Goal: Information Seeking & Learning: Find specific fact

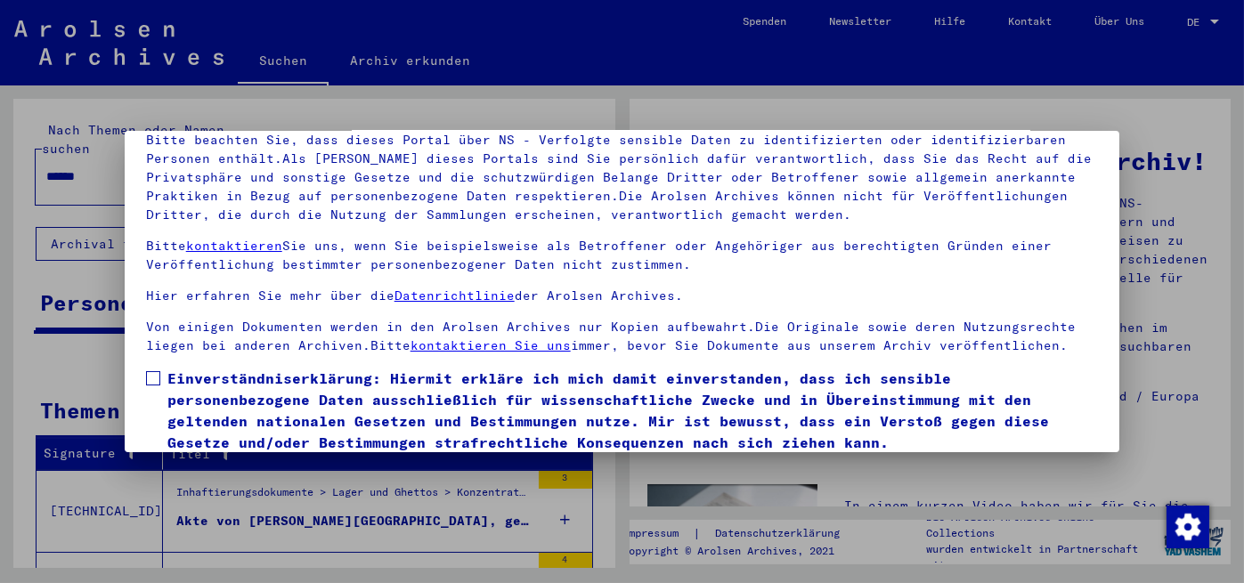
scroll to position [147, 0]
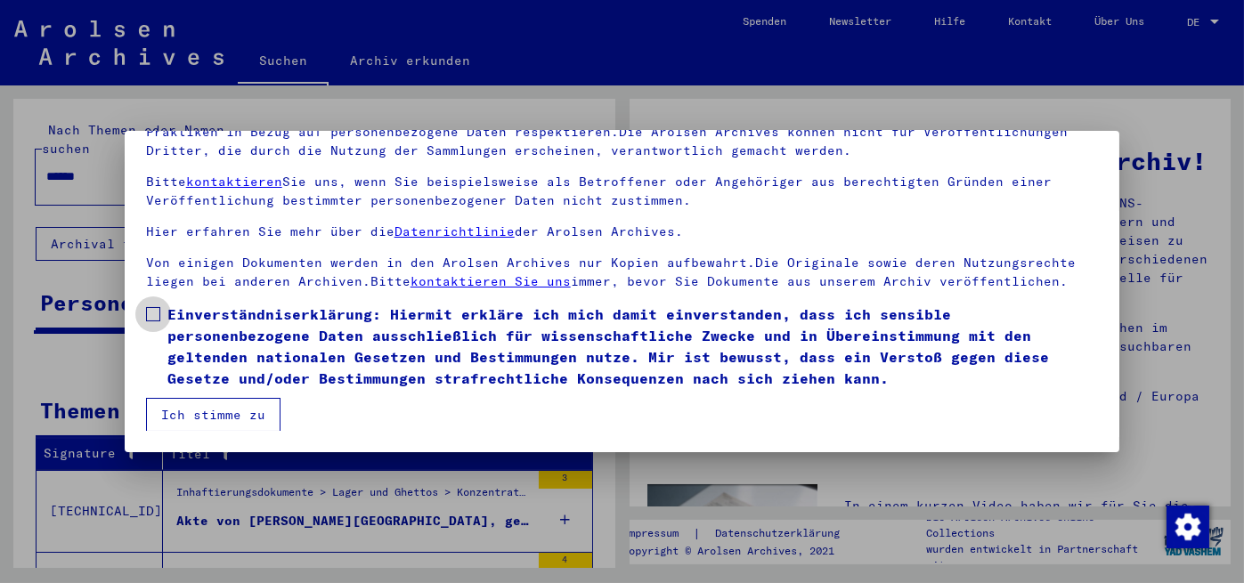
drag, startPoint x: 153, startPoint y: 313, endPoint x: 151, endPoint y: 352, distance: 39.2
click at [153, 314] on span at bounding box center [153, 314] width 14 height 14
click at [204, 412] on button "Ich stimme zu" at bounding box center [213, 415] width 134 height 34
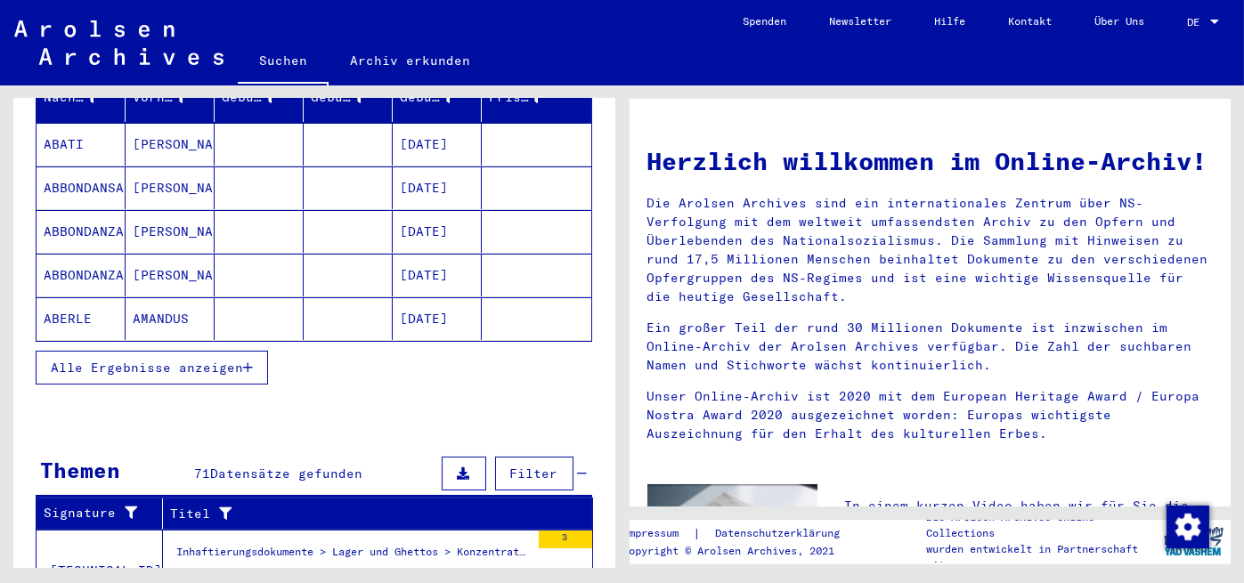
scroll to position [267, 0]
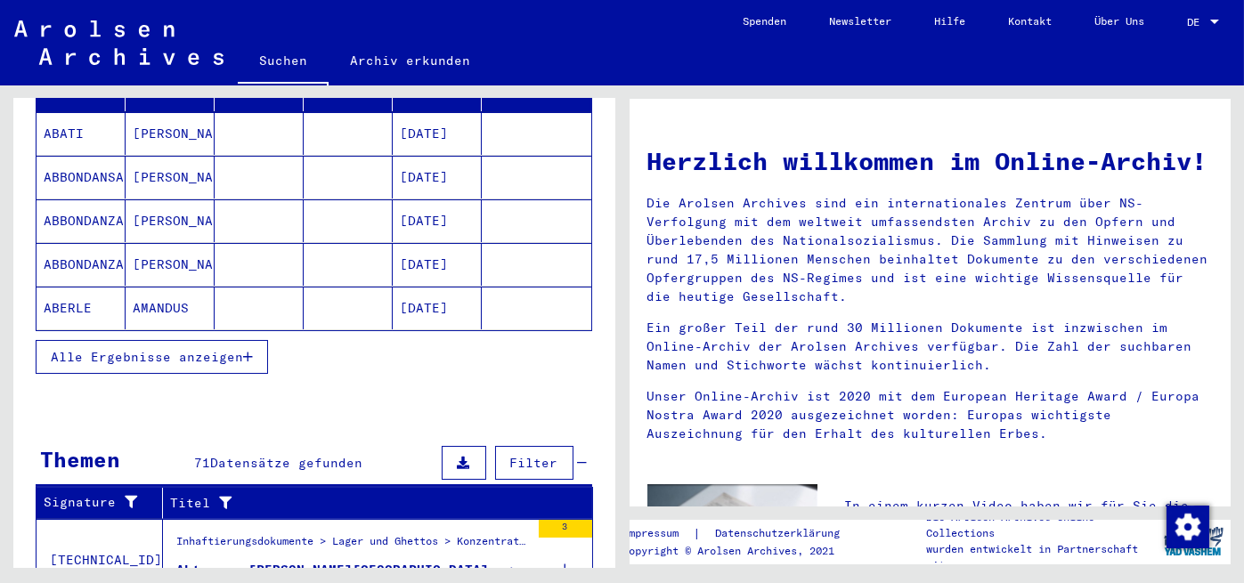
click at [246, 351] on icon "button" at bounding box center [248, 357] width 10 height 12
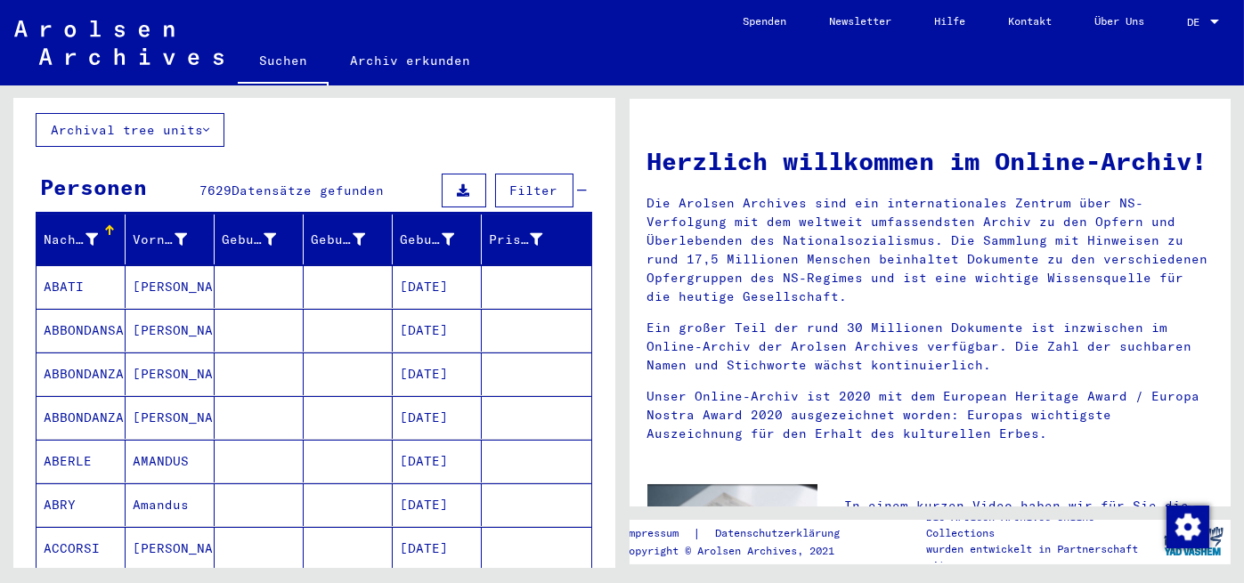
scroll to position [0, 0]
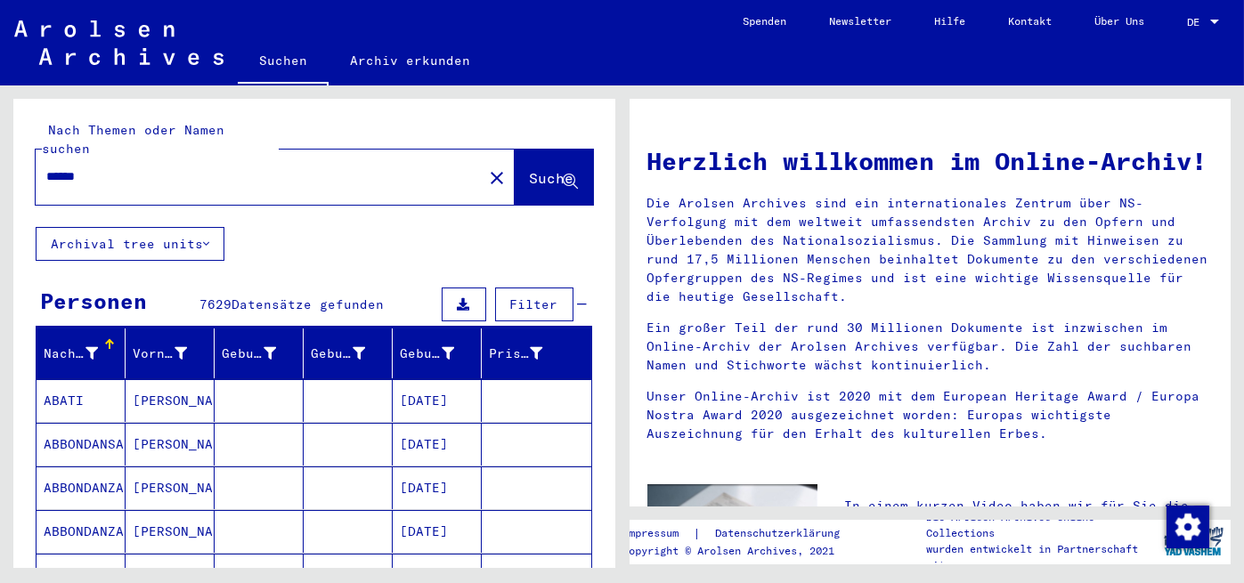
click at [211, 167] on input "******" at bounding box center [253, 176] width 415 height 19
type input "**********"
click at [530, 169] on span "Suche" at bounding box center [552, 178] width 45 height 18
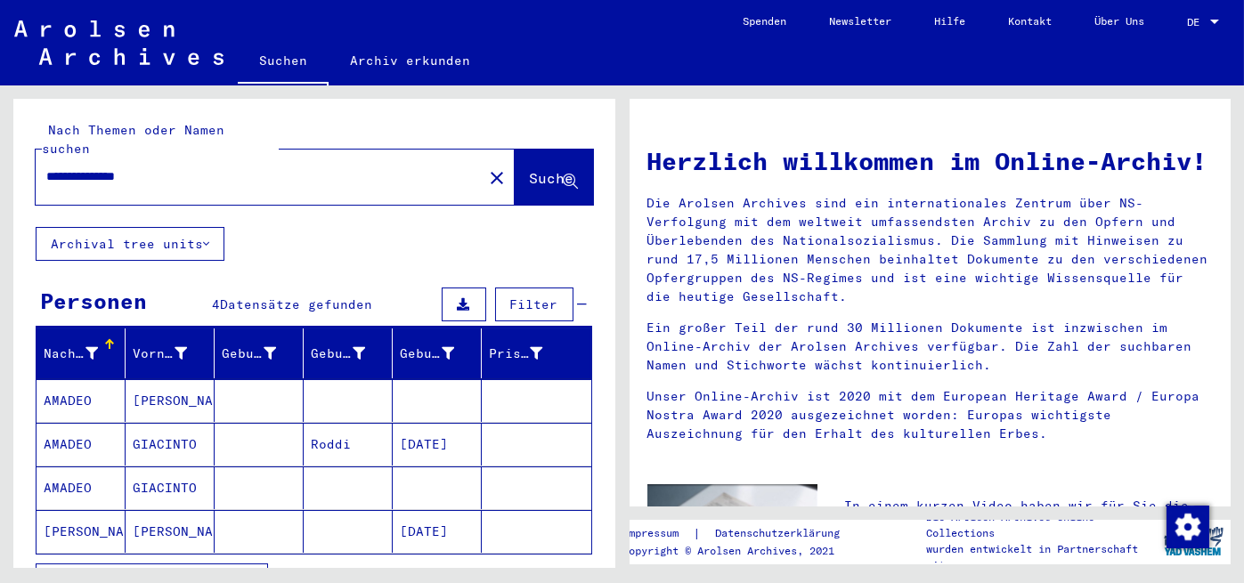
scroll to position [89, 0]
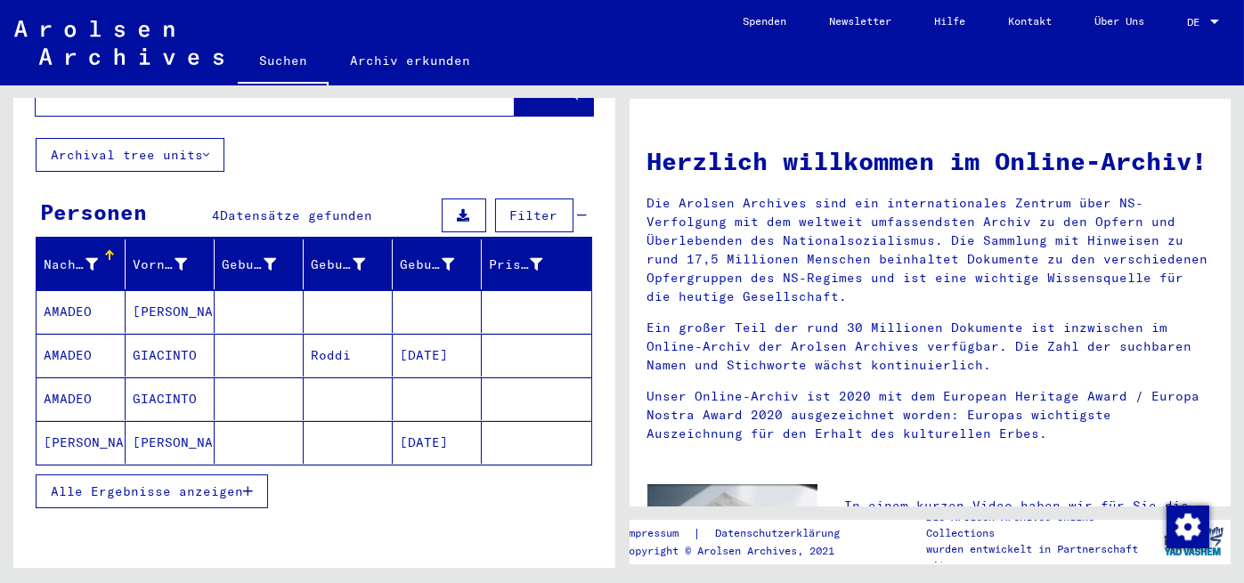
click at [253, 475] on button "Alle Ergebnisse anzeigen" at bounding box center [152, 492] width 232 height 34
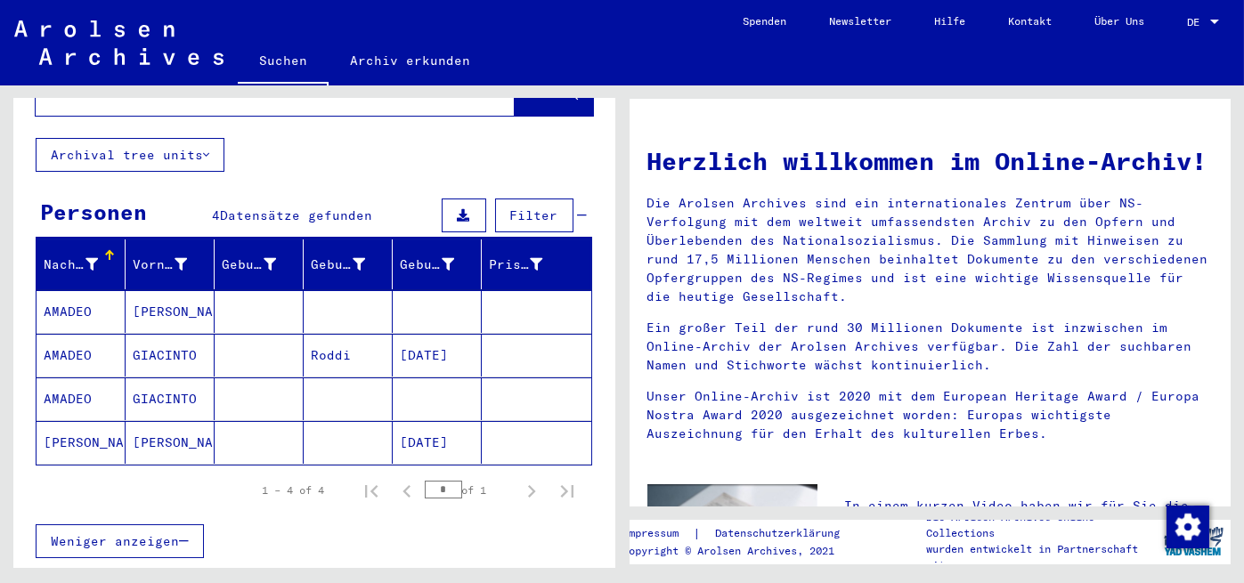
click at [165, 290] on mat-cell "[PERSON_NAME]" at bounding box center [170, 311] width 89 height 43
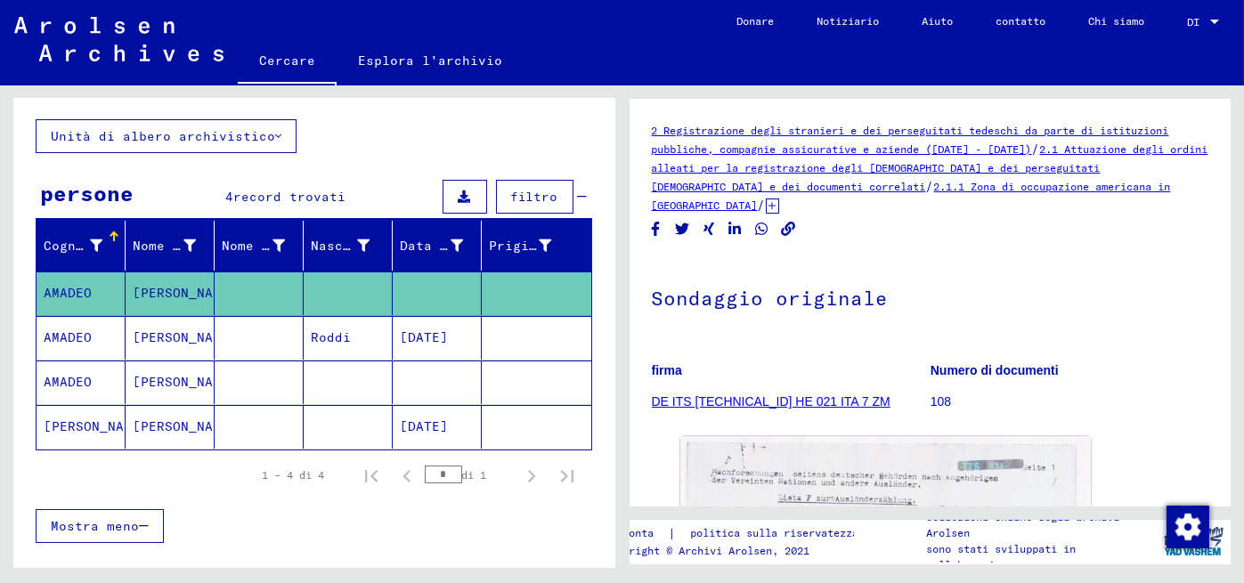
click at [176, 333] on font "[PERSON_NAME]" at bounding box center [185, 338] width 104 height 16
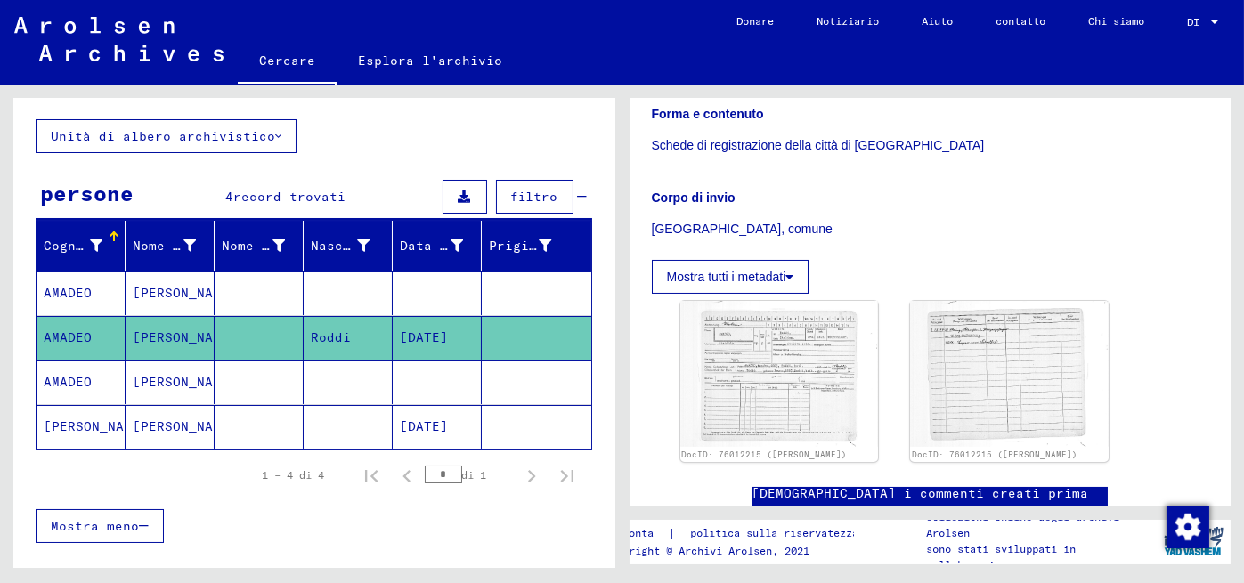
scroll to position [445, 0]
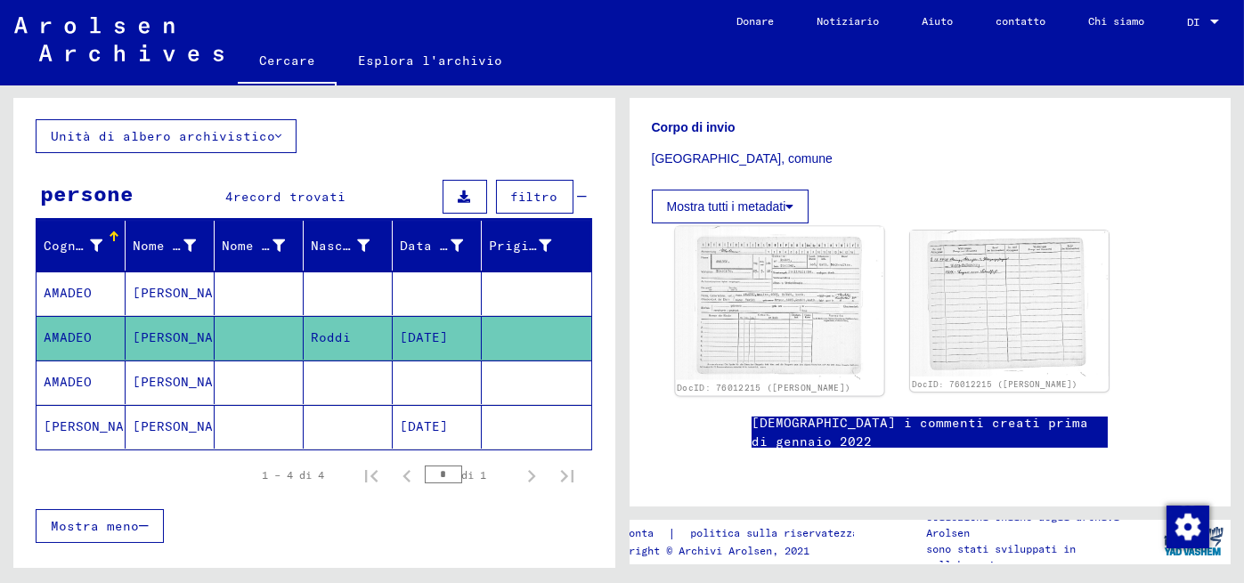
click at [807, 275] on img at bounding box center [779, 303] width 208 height 153
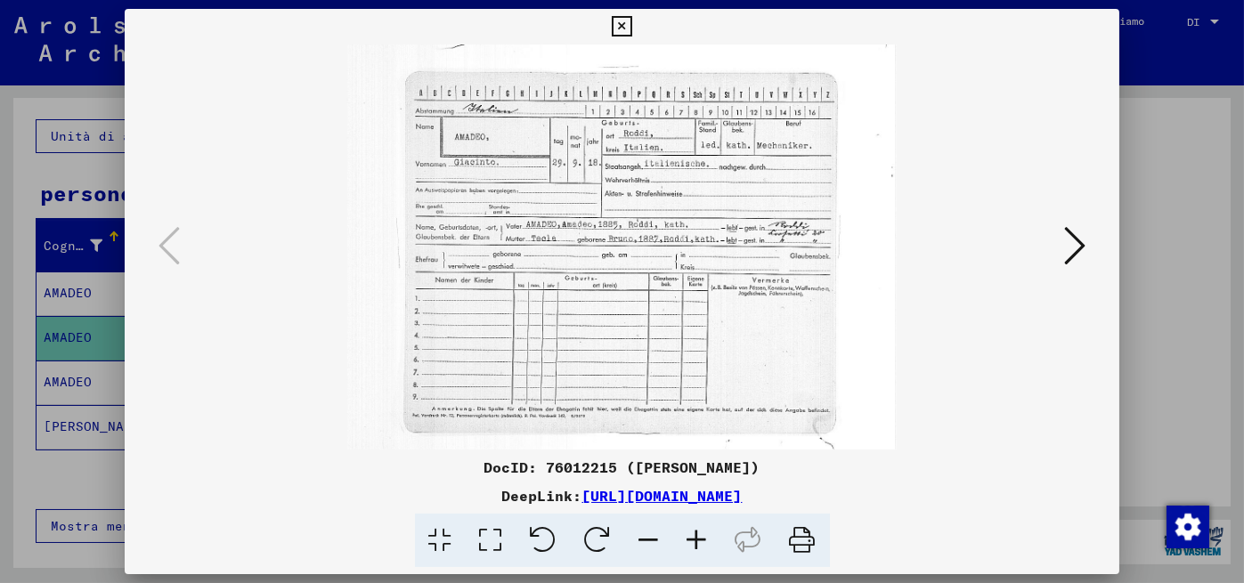
click at [1096, 243] on div at bounding box center [623, 247] width 996 height 405
click at [1077, 248] on icon at bounding box center [1074, 245] width 21 height 43
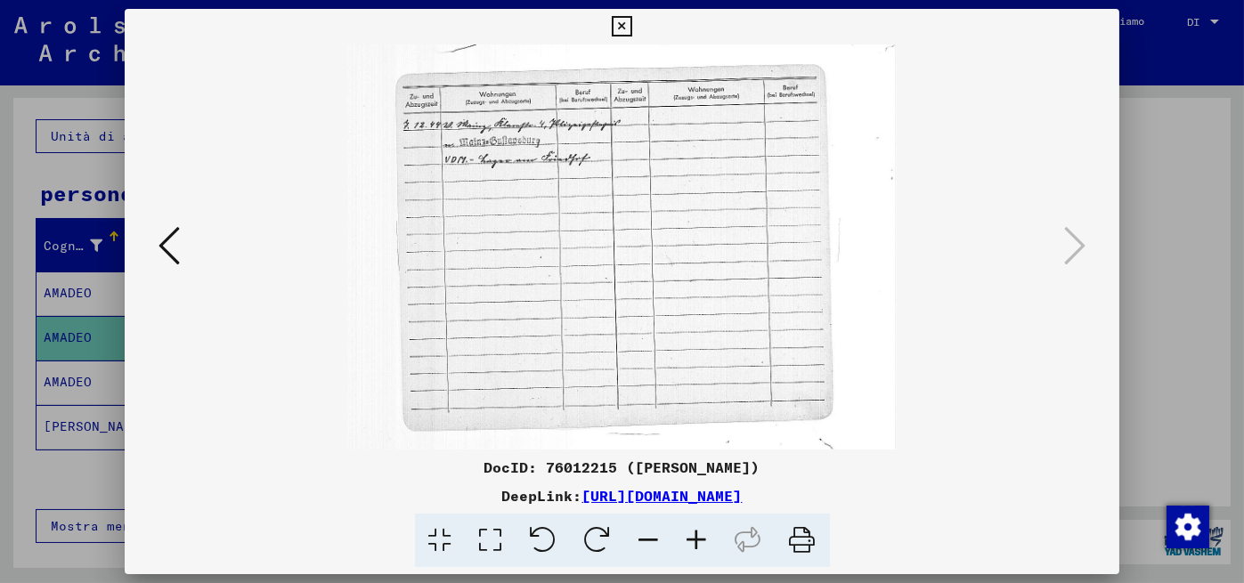
click at [1180, 211] on div at bounding box center [622, 291] width 1244 height 583
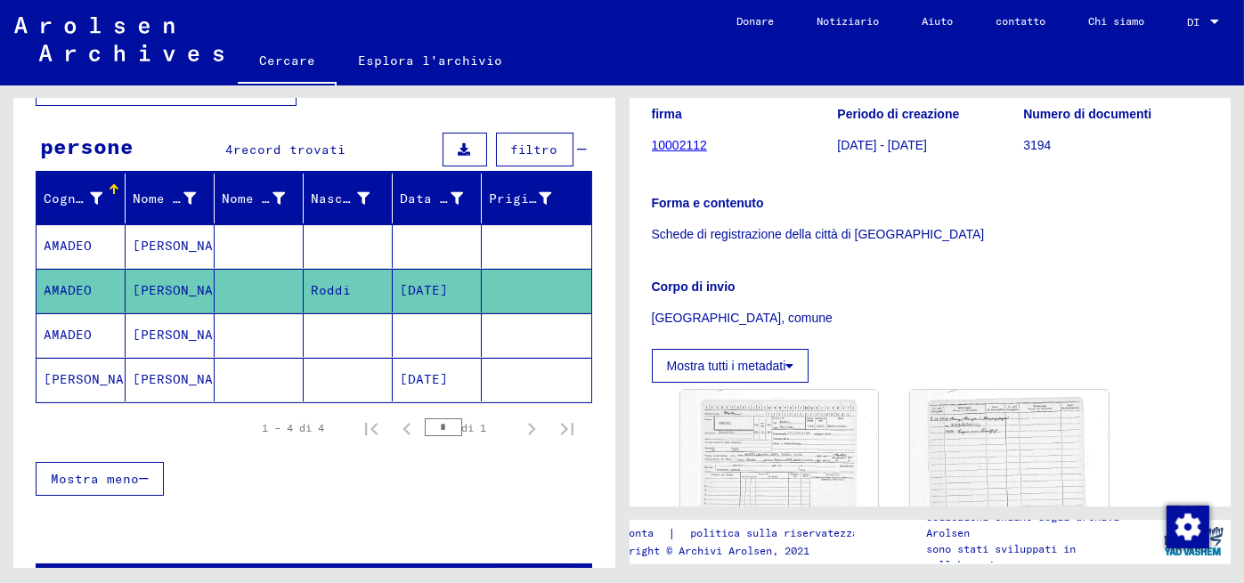
scroll to position [178, 0]
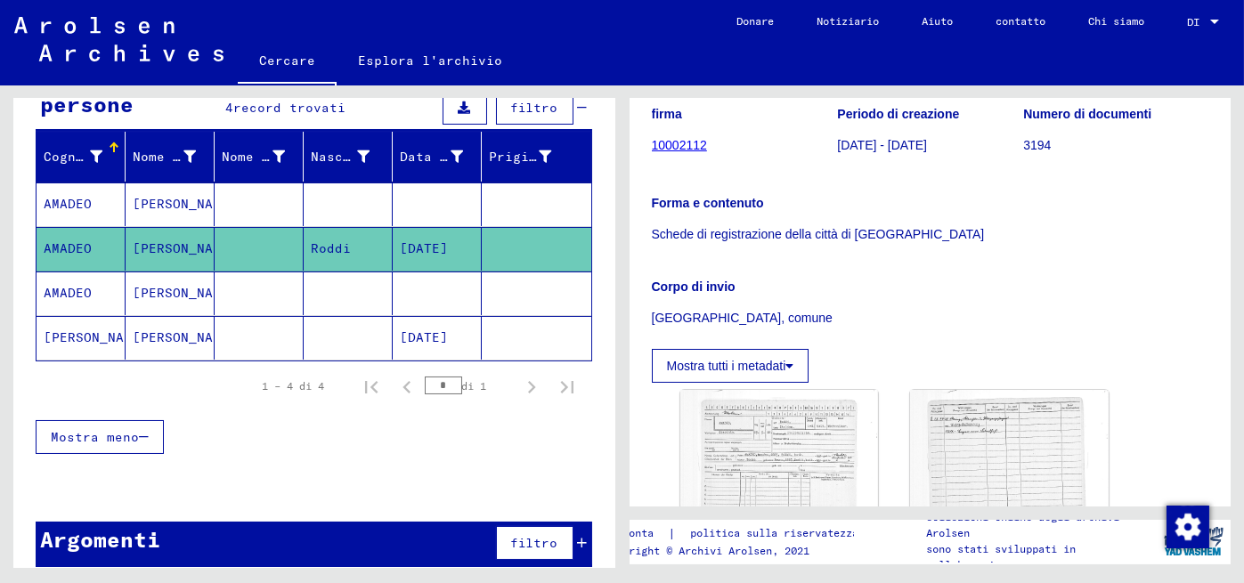
click at [154, 289] on font "[PERSON_NAME]" at bounding box center [185, 293] width 104 height 16
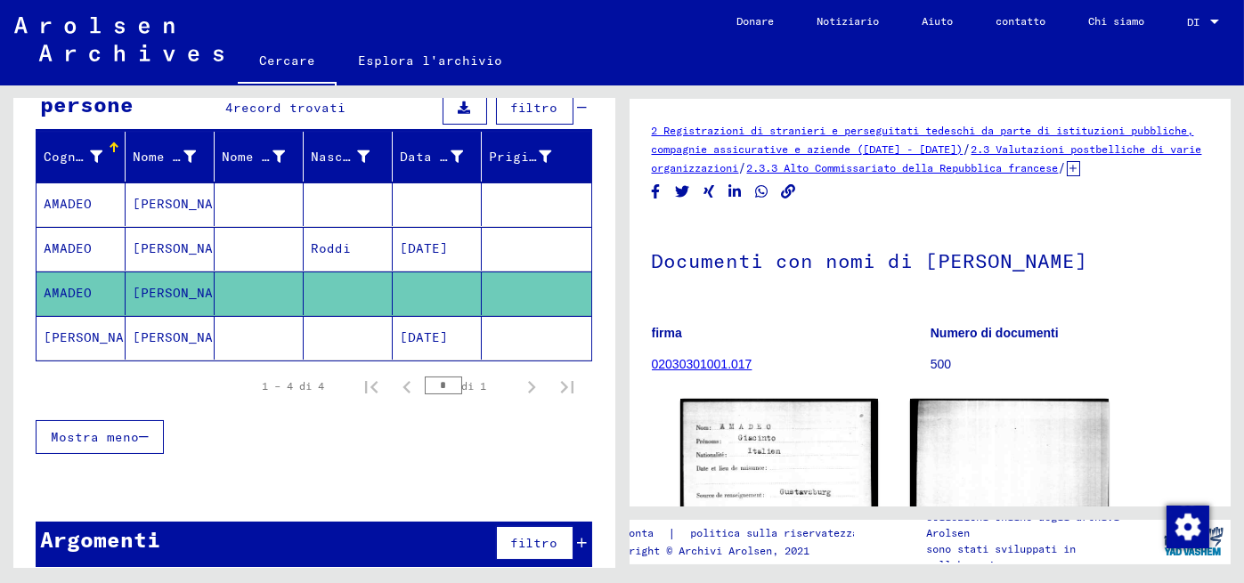
click at [126, 330] on mat-cell "[PERSON_NAME]" at bounding box center [170, 338] width 89 height 44
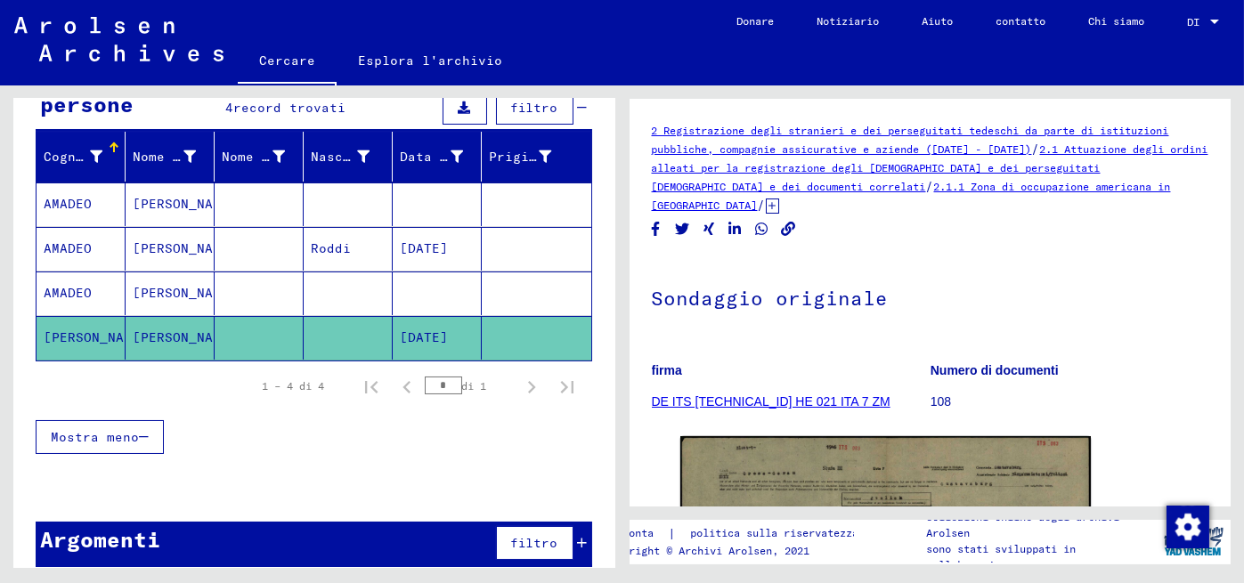
click at [173, 252] on font "[PERSON_NAME]" at bounding box center [185, 248] width 104 height 16
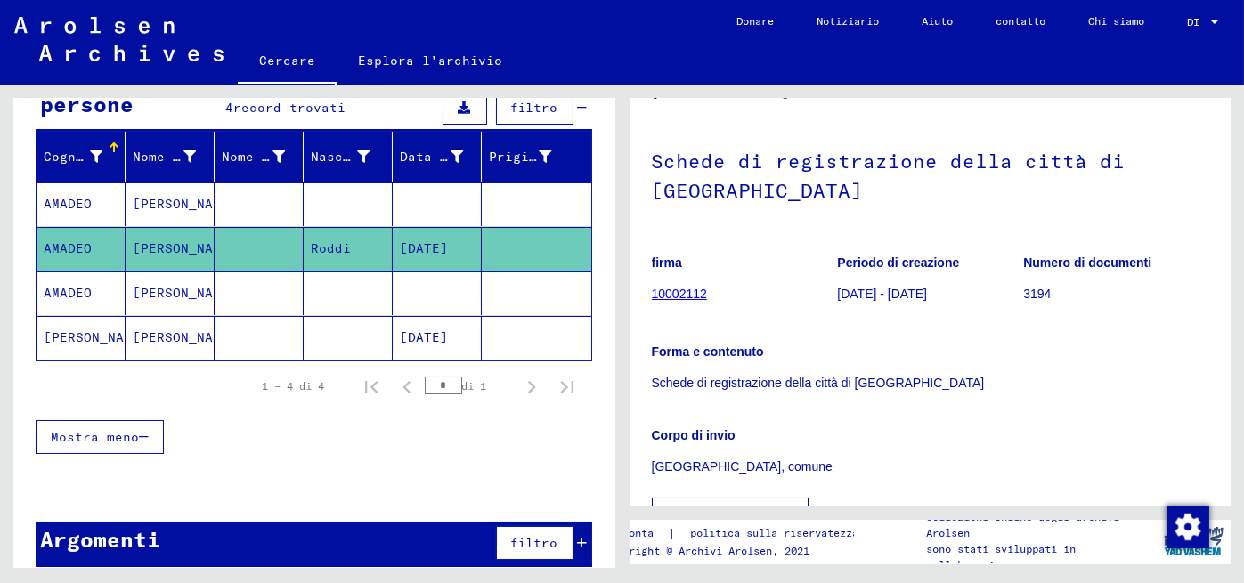
scroll to position [89, 0]
